Goal: Transaction & Acquisition: Obtain resource

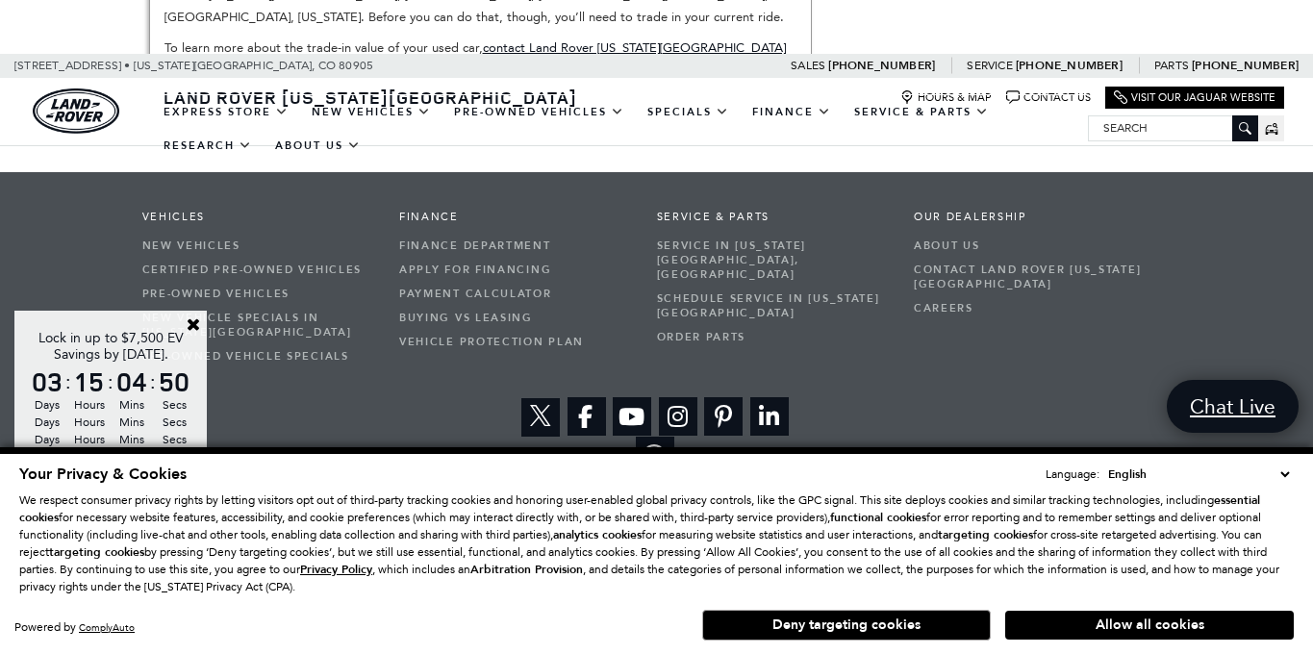
scroll to position [3540, 0]
